Goal: Task Accomplishment & Management: Manage account settings

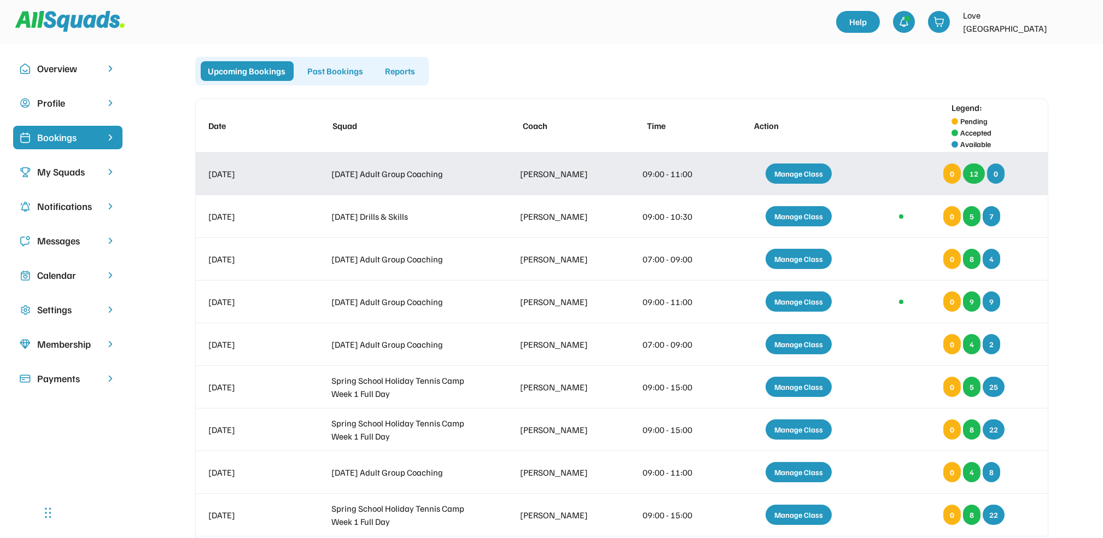
click at [811, 177] on div "Manage Class" at bounding box center [799, 174] width 66 height 20
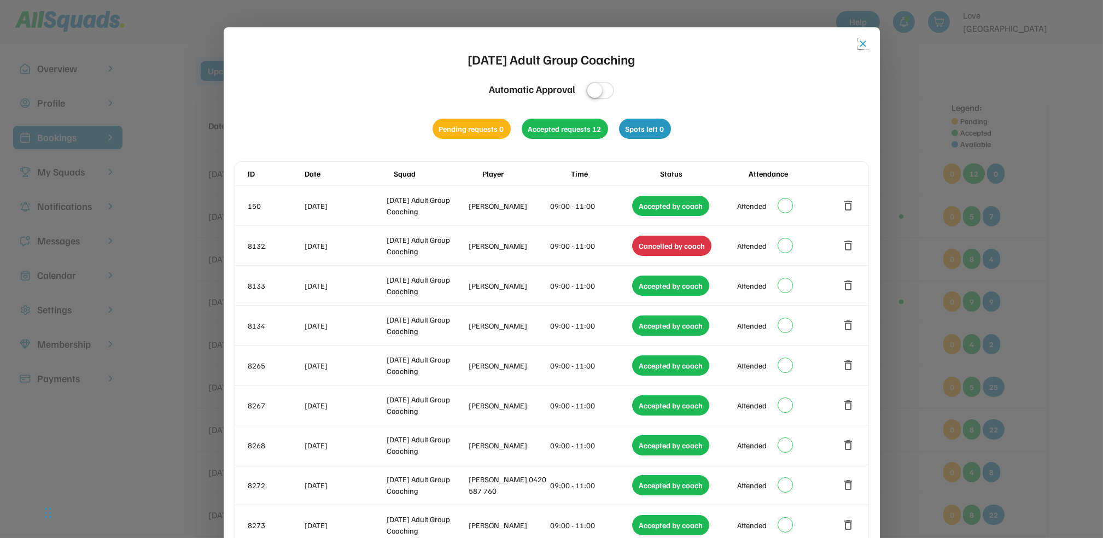
click at [861, 43] on button "close" at bounding box center [863, 43] width 11 height 11
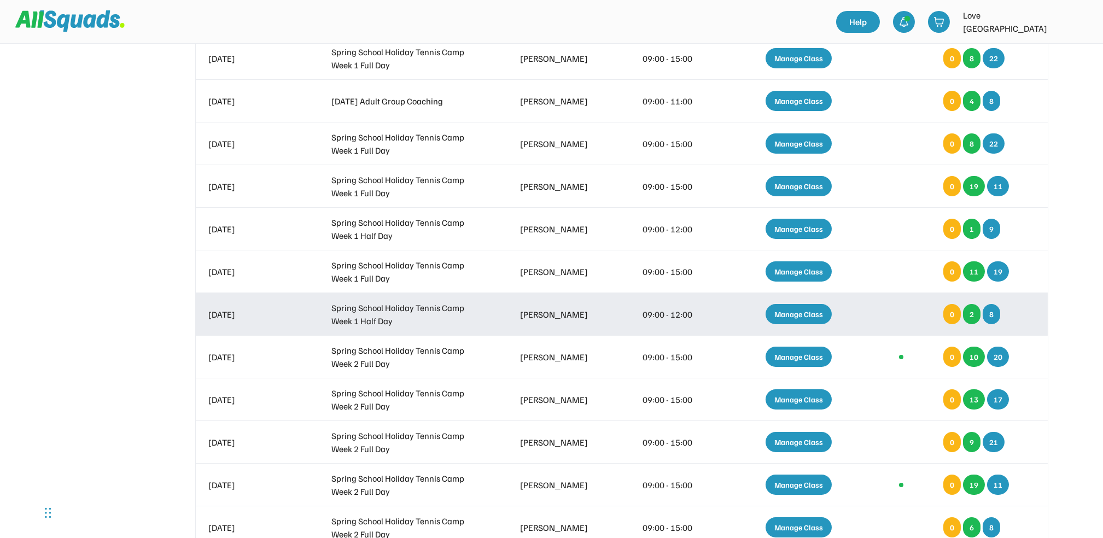
scroll to position [292, 0]
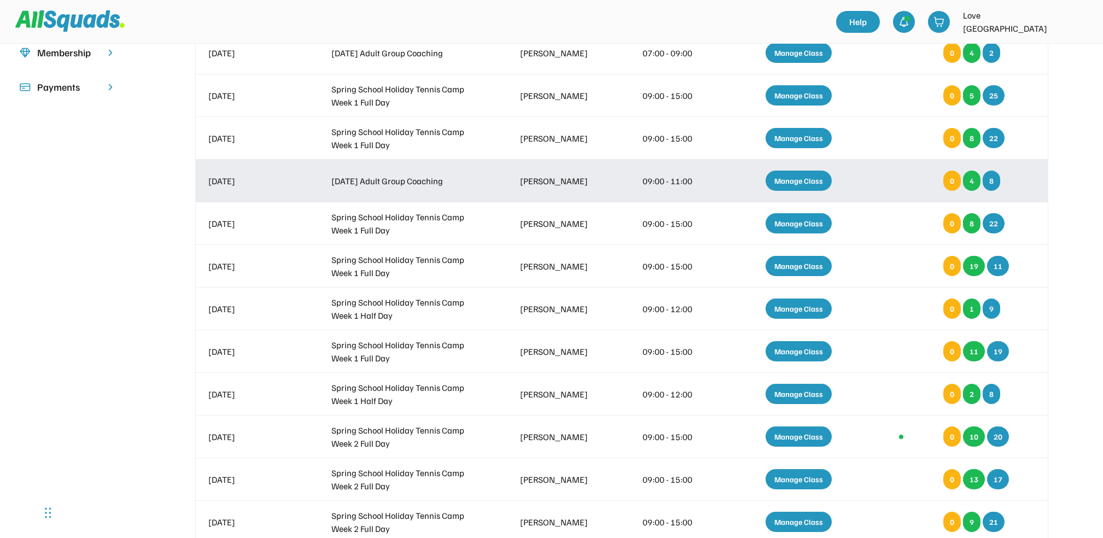
click at [806, 181] on div "Manage Class" at bounding box center [799, 181] width 66 height 20
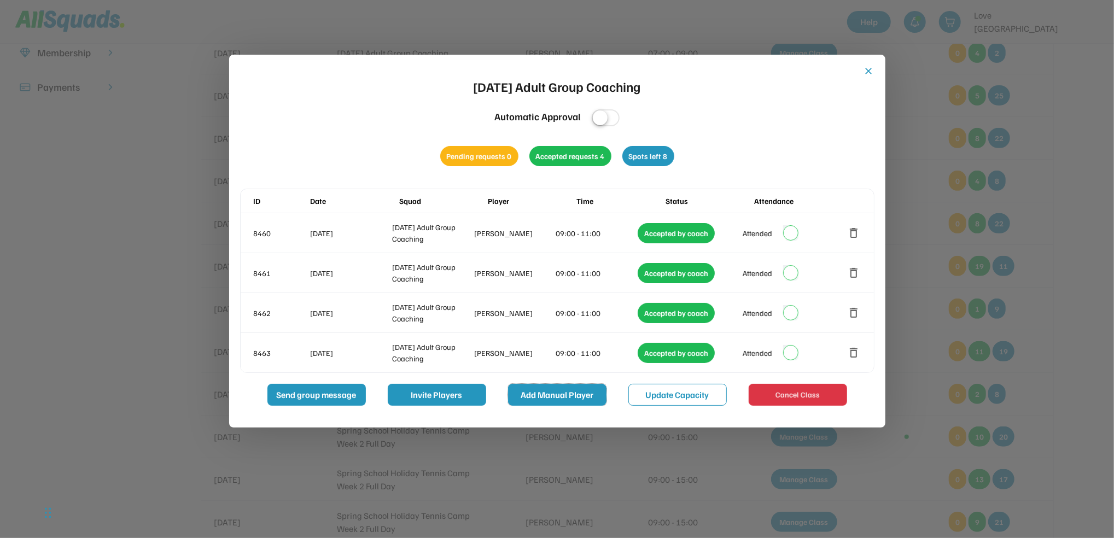
click at [565, 397] on button "Add Manual Player" at bounding box center [557, 395] width 98 height 22
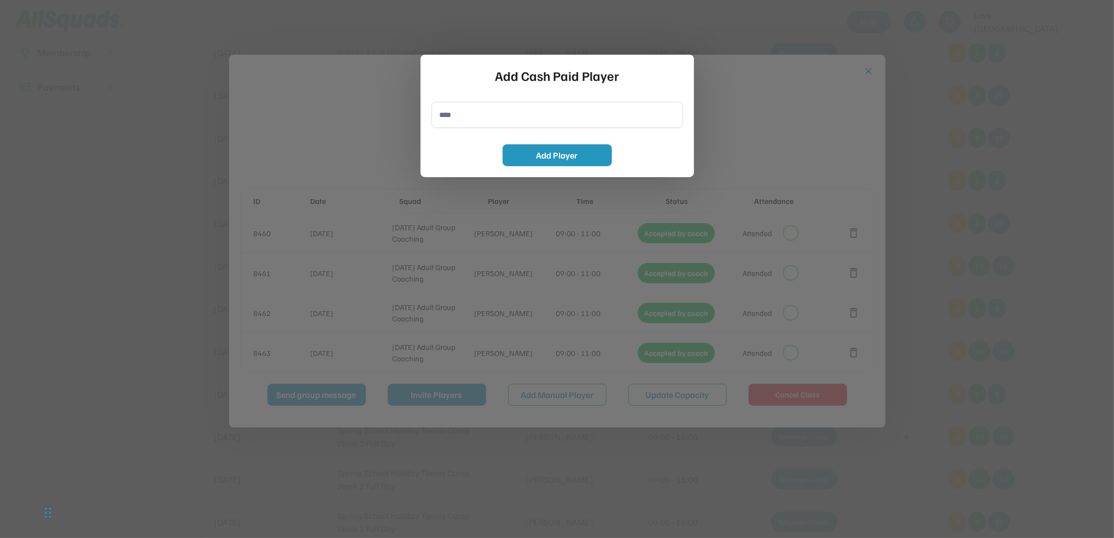
click at [447, 116] on input "input" at bounding box center [558, 115] width 252 height 26
type input "**********"
click at [573, 149] on button "Add Player" at bounding box center [557, 155] width 109 height 22
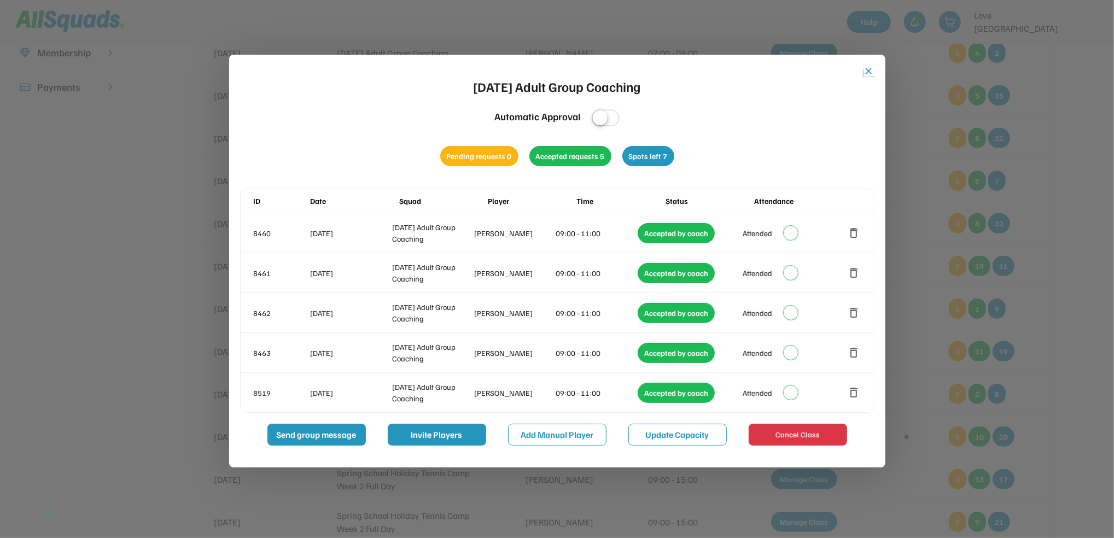
click at [869, 72] on button "close" at bounding box center [869, 71] width 11 height 11
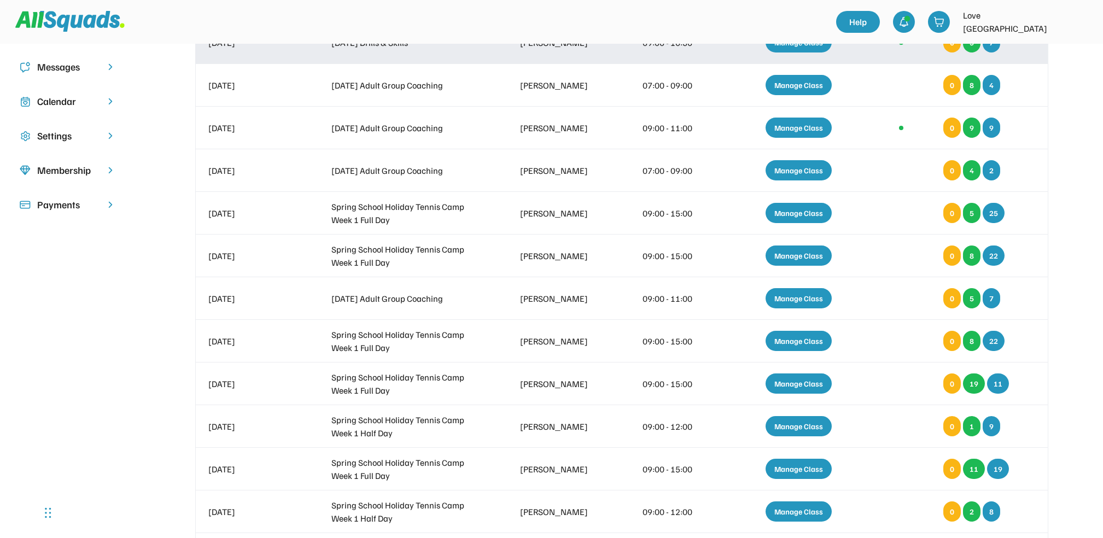
scroll to position [0, 0]
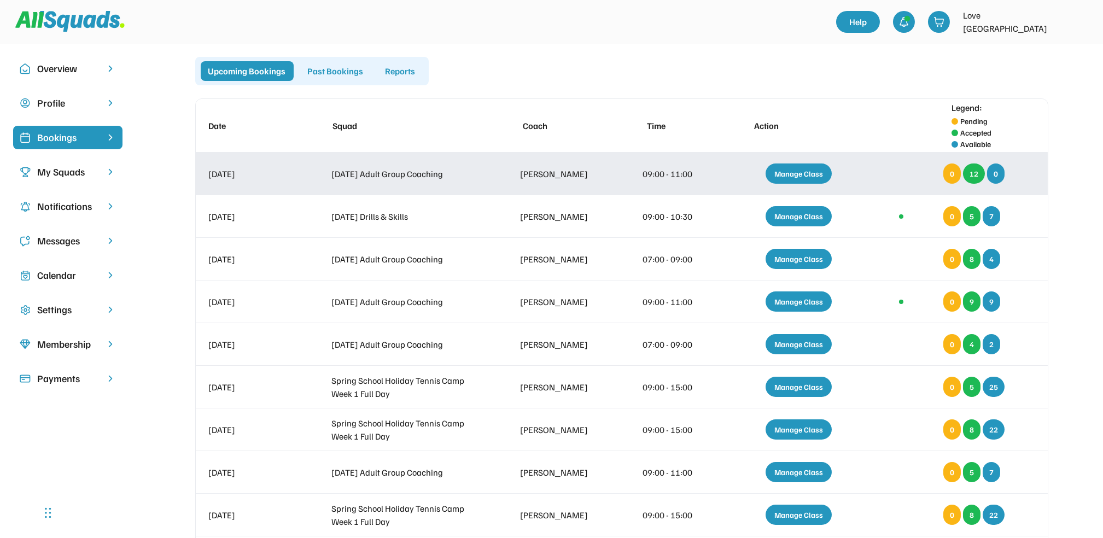
click at [797, 169] on div "Manage Class" at bounding box center [799, 174] width 66 height 20
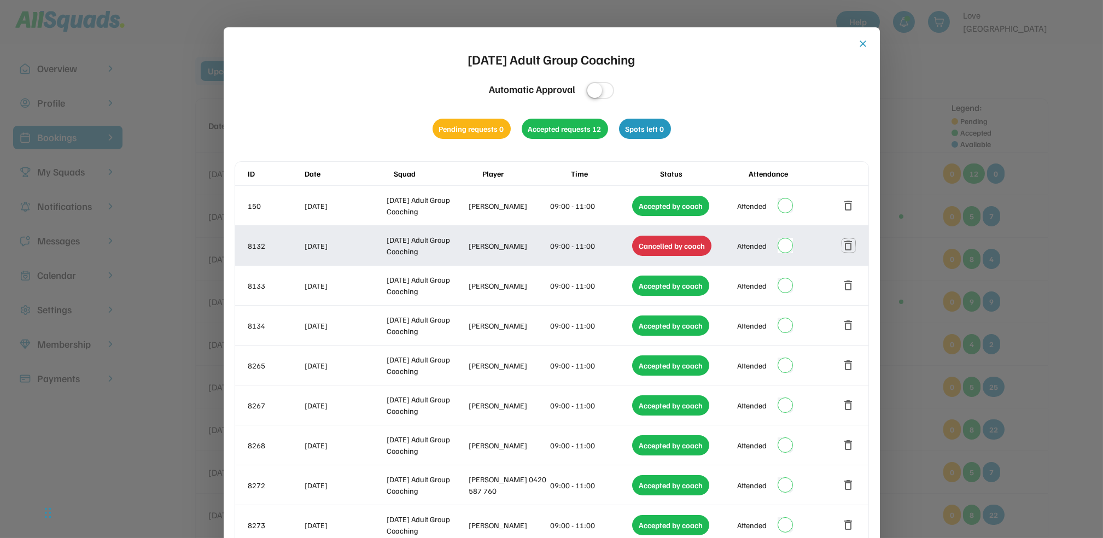
click at [850, 247] on button "delete" at bounding box center [848, 245] width 13 height 13
click at [847, 242] on button "delete" at bounding box center [848, 245] width 13 height 13
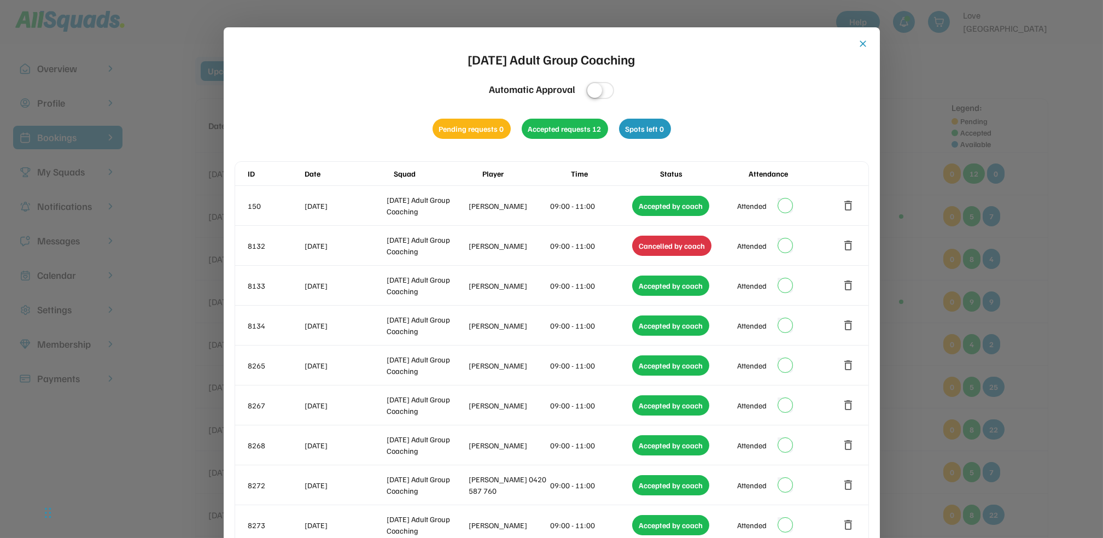
click at [863, 44] on button "close" at bounding box center [863, 43] width 11 height 11
